Goal: Task Accomplishment & Management: Manage account settings

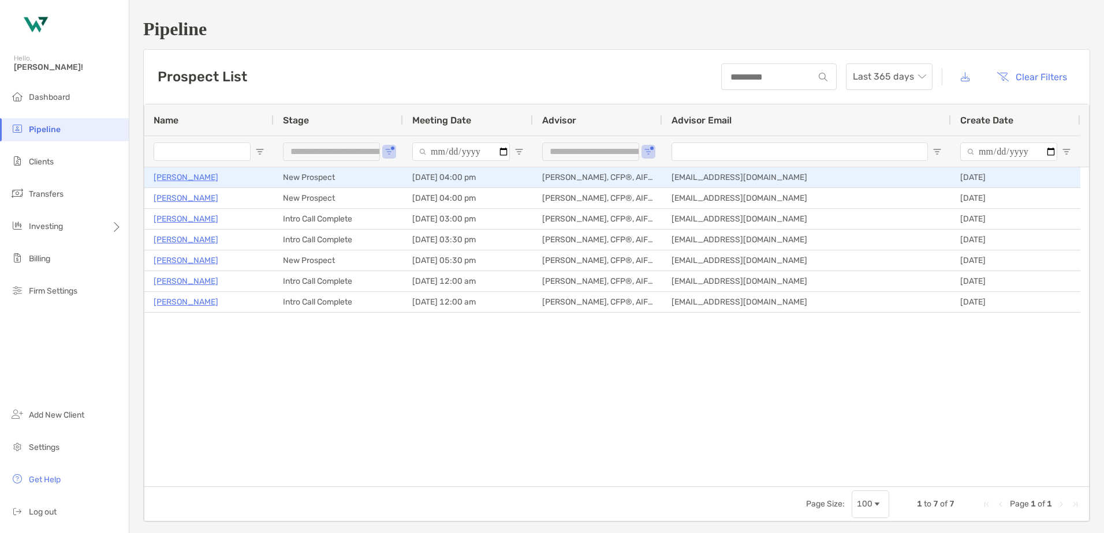
click at [200, 176] on p "[PERSON_NAME]" at bounding box center [186, 177] width 65 height 14
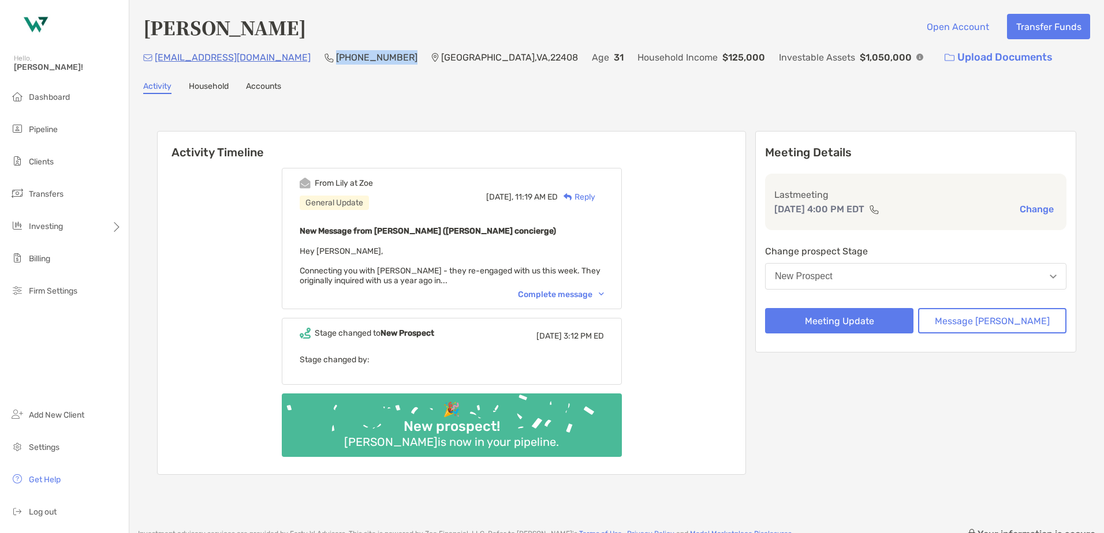
drag, startPoint x: 348, startPoint y: 59, endPoint x: 278, endPoint y: 60, distance: 70.4
click at [278, 60] on div "[EMAIL_ADDRESS][DOMAIN_NAME] (207) 450-[GEOGRAPHIC_DATA] Age [DEMOGRAPHIC_DATA]…" at bounding box center [616, 57] width 947 height 25
copy p "[PHONE_NUMBER]"
click at [568, 298] on div "Complete message" at bounding box center [561, 295] width 86 height 10
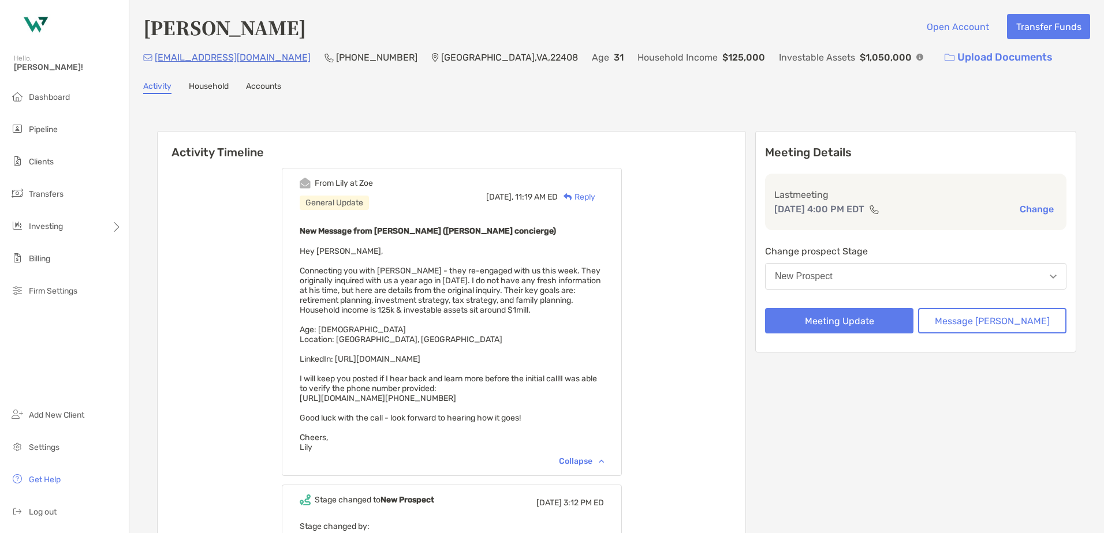
drag, startPoint x: 571, startPoint y: 360, endPoint x: 353, endPoint y: 362, distance: 218.8
click at [353, 362] on div "New Message from [PERSON_NAME] ([PERSON_NAME] concierge) Hey [PERSON_NAME], Con…" at bounding box center [452, 338] width 304 height 229
copy span "[URL][DOMAIN_NAME]"
drag, startPoint x: 257, startPoint y: 59, endPoint x: 156, endPoint y: 57, distance: 101.0
click at [156, 57] on div "[EMAIL_ADDRESS][DOMAIN_NAME] (207) 450-[GEOGRAPHIC_DATA] Age [DEMOGRAPHIC_DATA]…" at bounding box center [616, 57] width 947 height 25
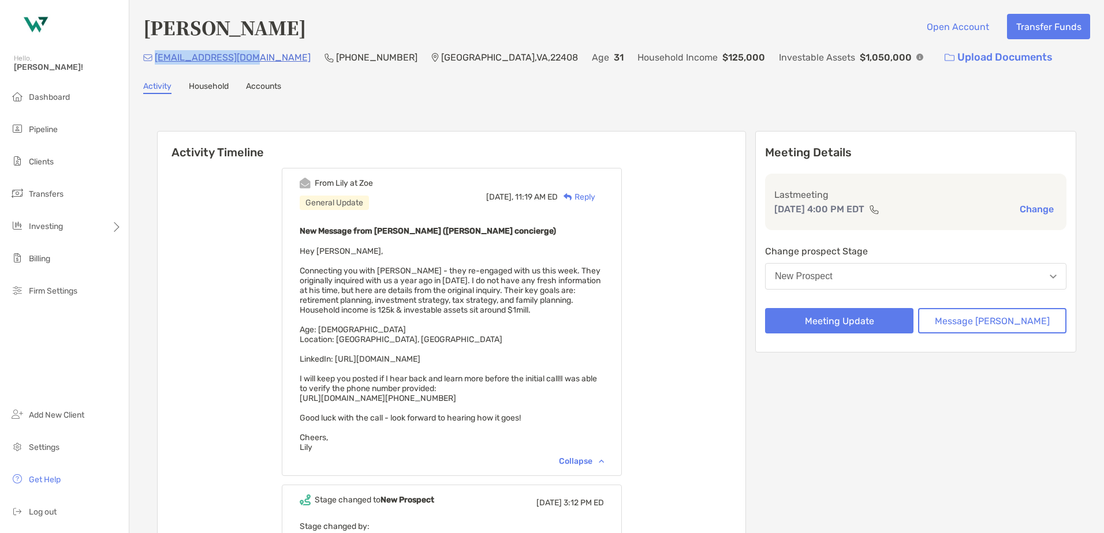
copy p "[EMAIL_ADDRESS][DOMAIN_NAME]"
click at [895, 272] on button "New Prospect" at bounding box center [915, 276] width 301 height 27
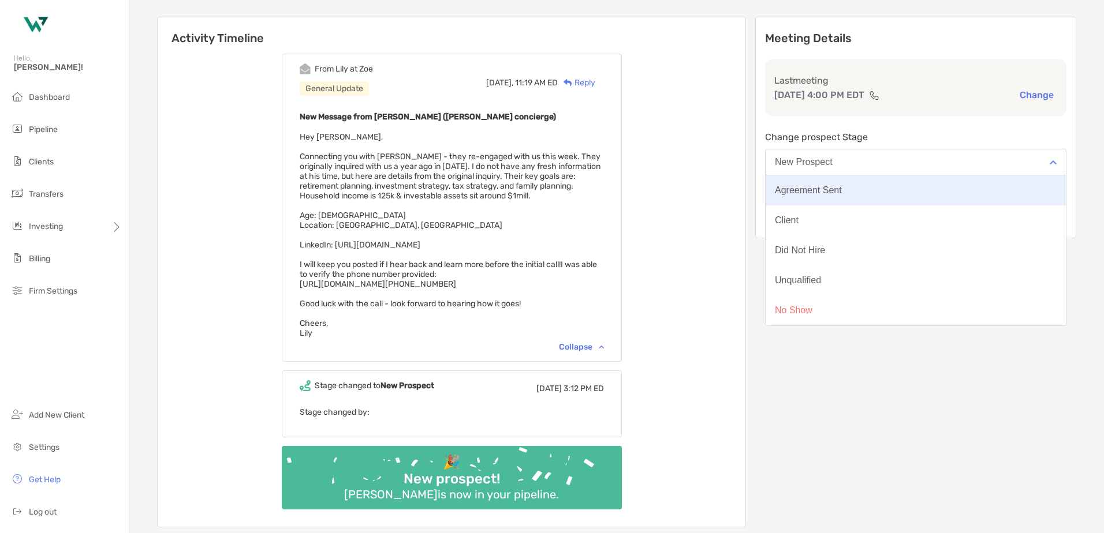
scroll to position [115, 0]
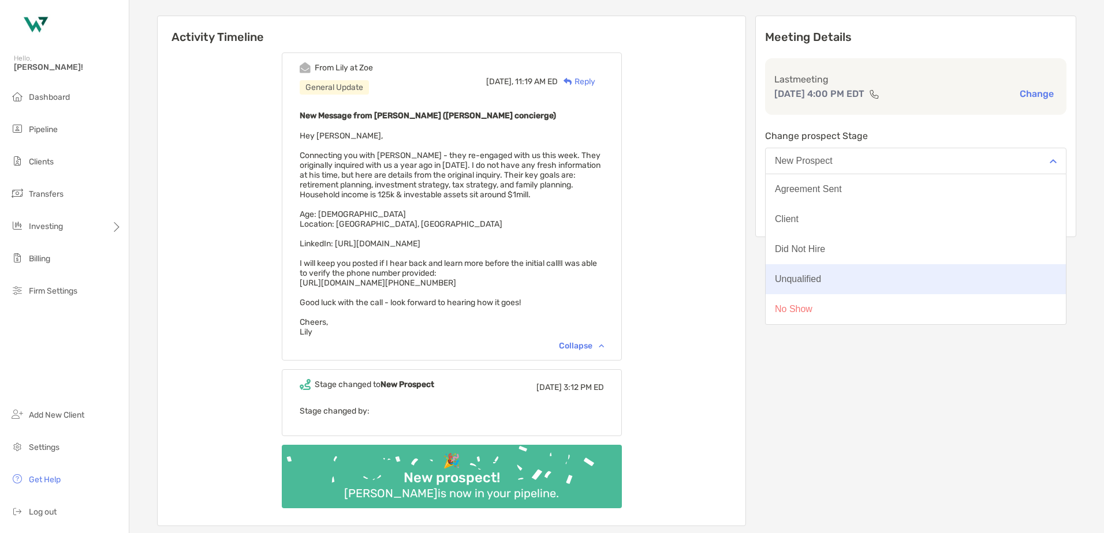
click at [835, 286] on button "Unqualified" at bounding box center [915, 279] width 300 height 30
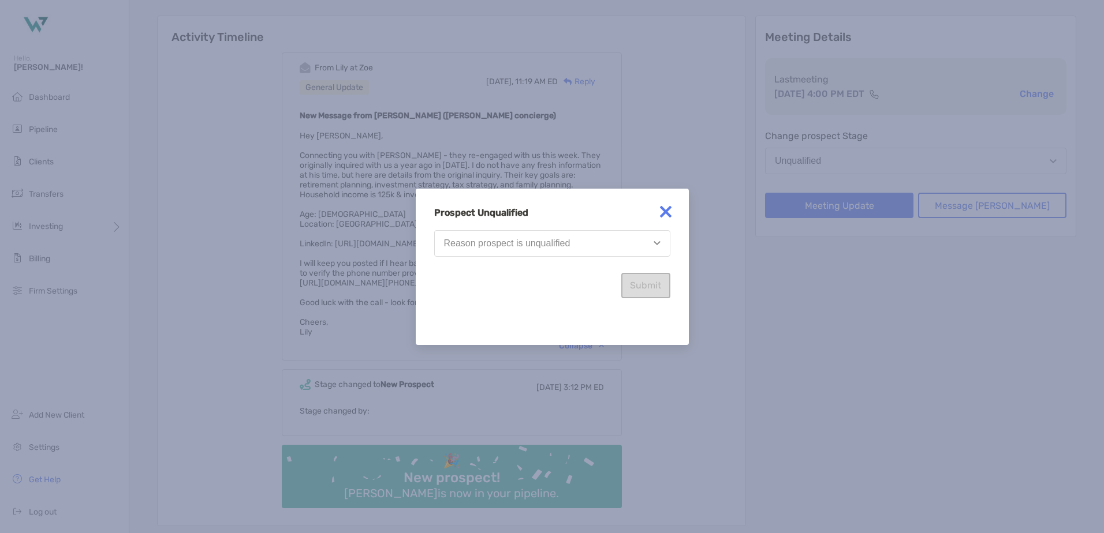
click at [522, 248] on div "Reason prospect is unqualified" at bounding box center [507, 243] width 126 height 10
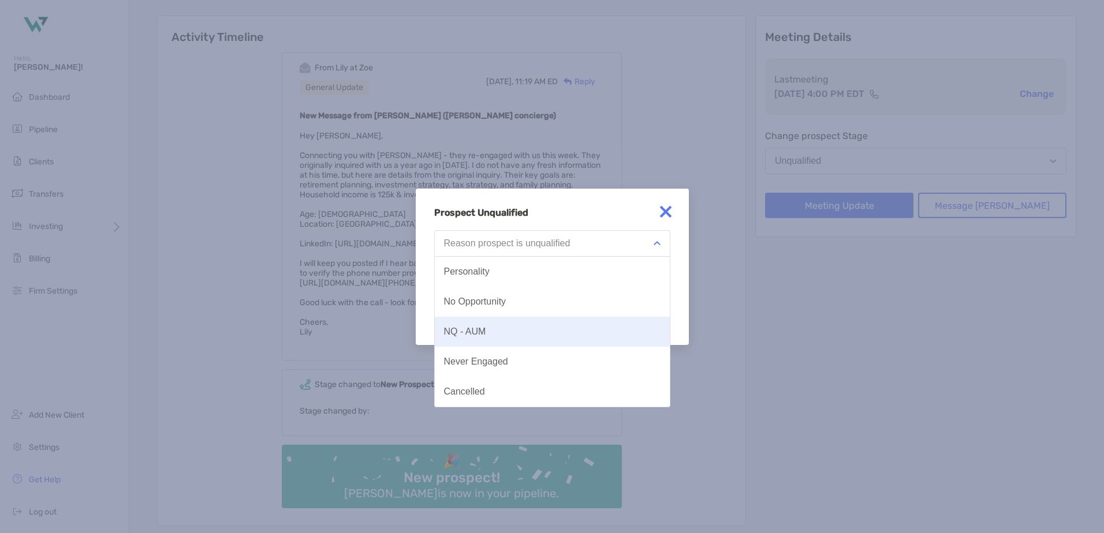
click at [496, 326] on button "NQ - AUM" at bounding box center [552, 332] width 235 height 30
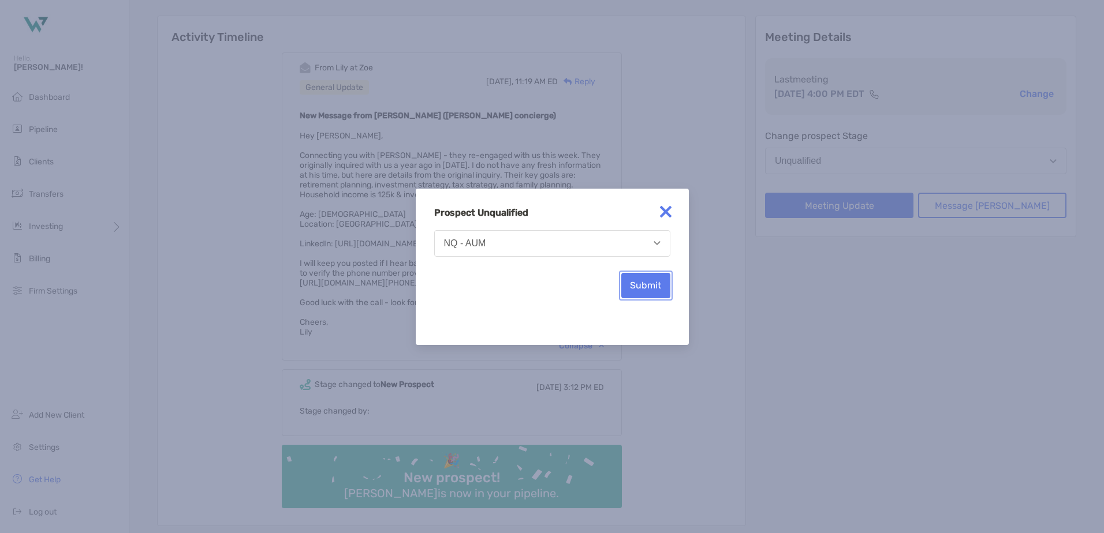
click at [644, 295] on button "Submit" at bounding box center [645, 285] width 49 height 25
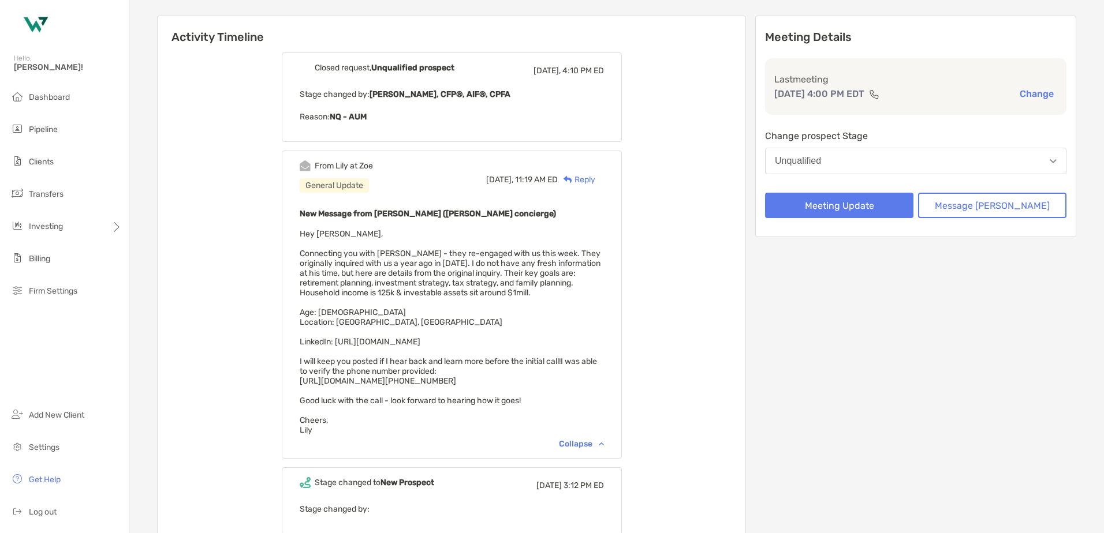
click at [595, 177] on div "Reply" at bounding box center [577, 180] width 38 height 12
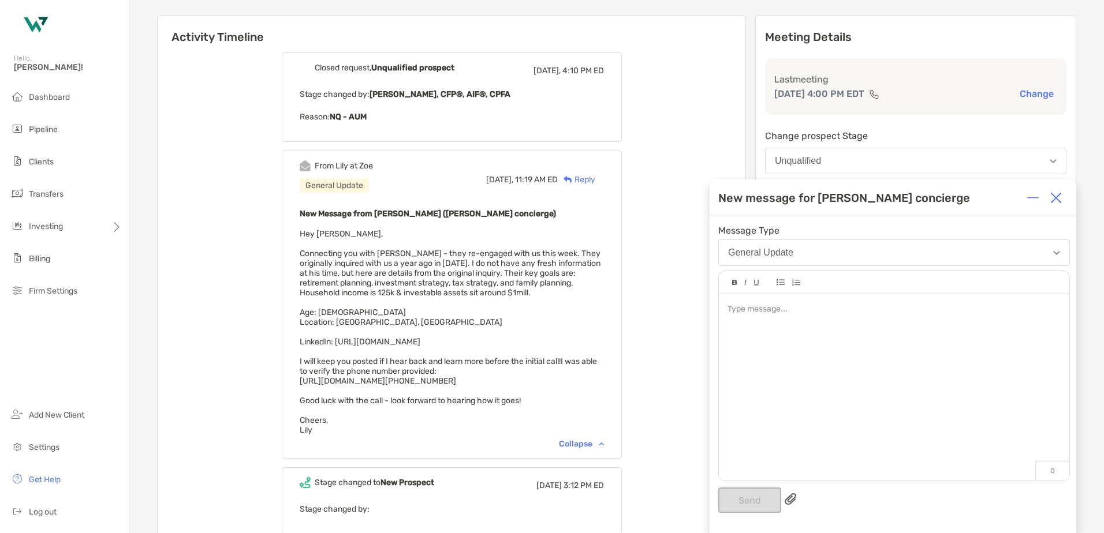
click at [772, 319] on div at bounding box center [894, 381] width 350 height 175
click at [750, 496] on button "Send" at bounding box center [749, 500] width 63 height 25
